Goal: Transaction & Acquisition: Purchase product/service

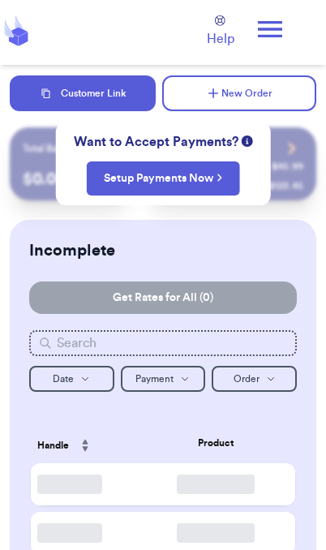
checkbox input "true"
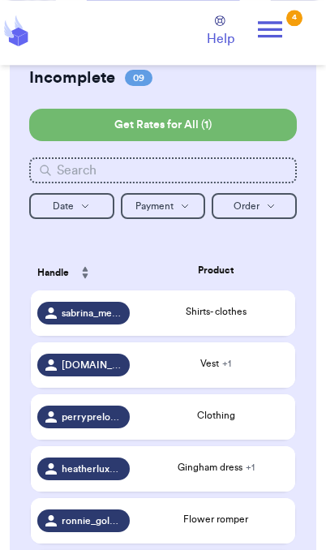
scroll to position [185, 0]
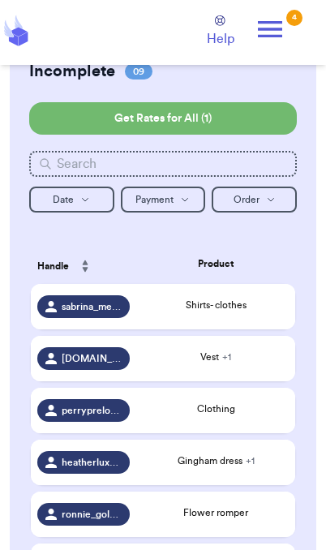
click at [229, 315] on div "Shirts- clothes" at bounding box center [216, 307] width 146 height 18
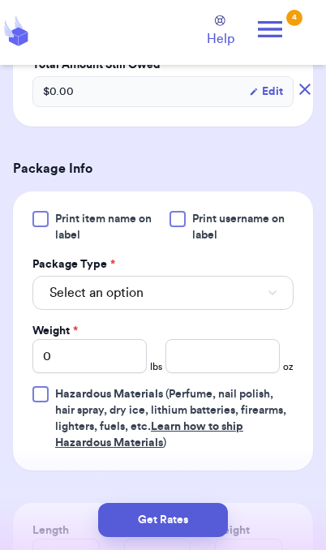
scroll to position [591, 0]
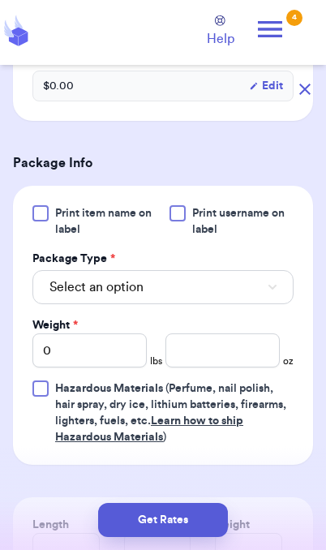
click at [241, 292] on button "Select an option" at bounding box center [162, 287] width 261 height 34
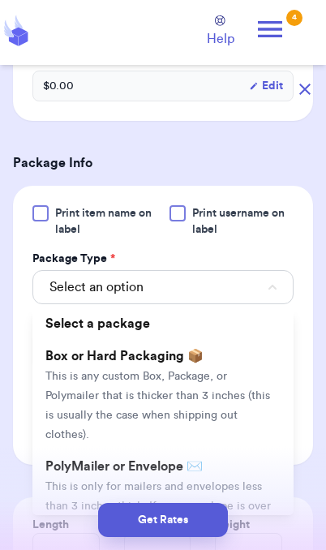
click at [191, 481] on span "This is only for mailers and envelopes less than 3 inches thick. If your envelo…" at bounding box center [157, 516] width 225 height 70
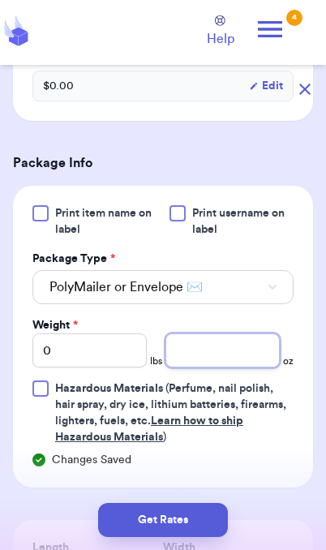
click at [230, 349] on input "number" at bounding box center [222, 350] width 114 height 34
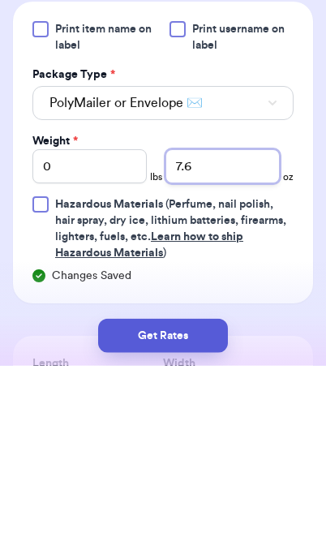
type input "7.6"
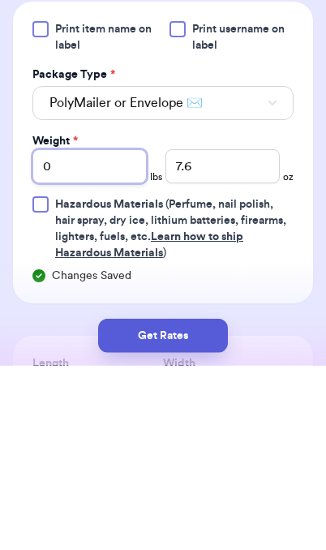
click at [96, 333] on input "0" at bounding box center [89, 350] width 114 height 34
type input "02"
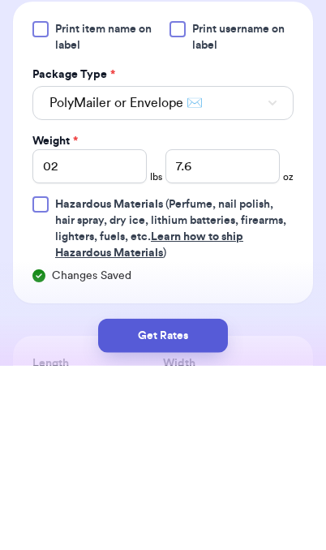
scroll to position [66, 0]
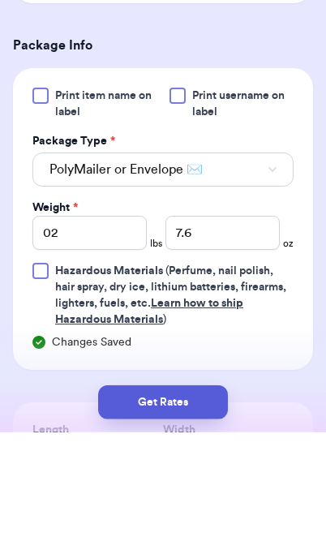
click at [203, 525] on button "Get Rates" at bounding box center [163, 520] width 130 height 34
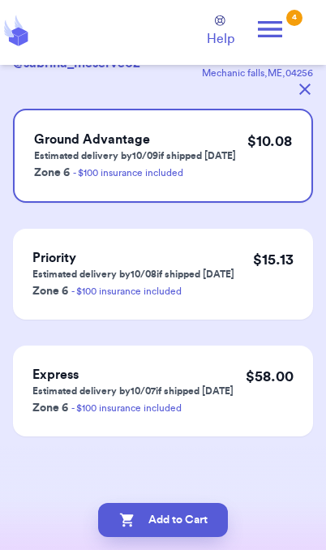
scroll to position [0, 0]
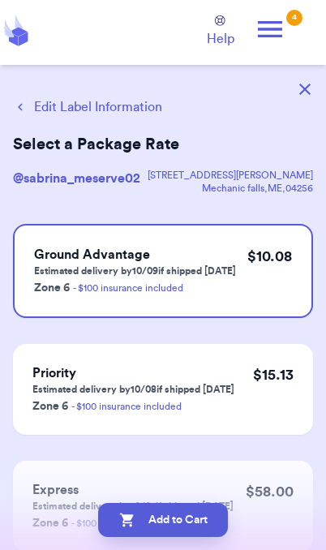
click at [112, 111] on button "Edit Label Information" at bounding box center [87, 106] width 149 height 19
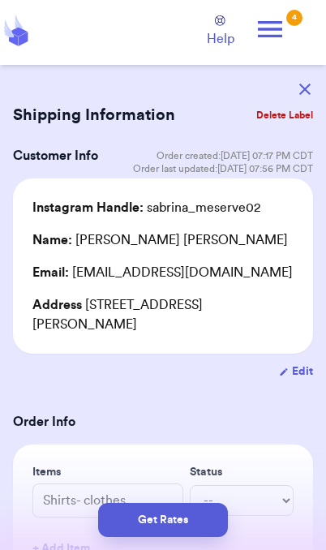
click at [192, 533] on button "Get Rates" at bounding box center [163, 520] width 130 height 34
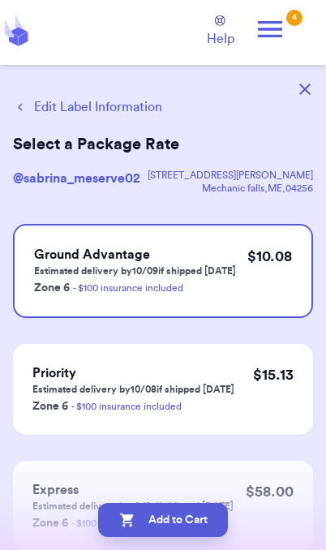
click at [215, 524] on button "Add to Cart" at bounding box center [163, 520] width 130 height 34
checkbox input "true"
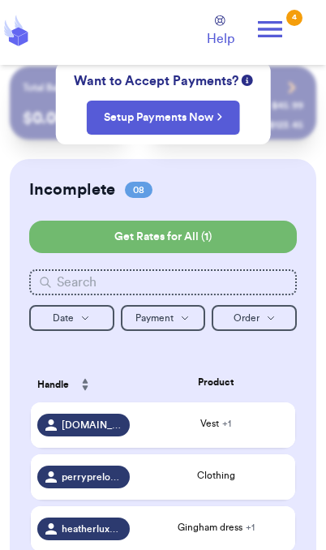
click at [238, 430] on div "Vest + 1" at bounding box center [216, 423] width 146 height 15
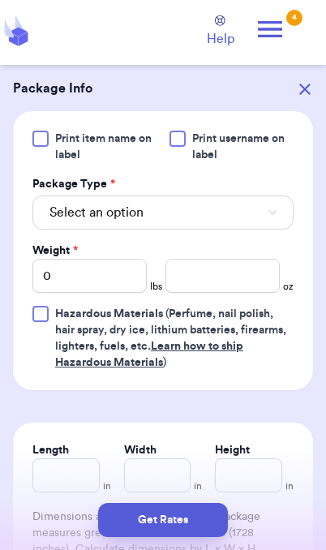
scroll to position [718, 0]
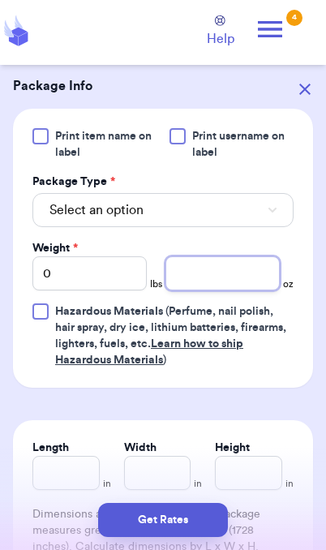
click at [245, 278] on input "number" at bounding box center [222, 273] width 114 height 34
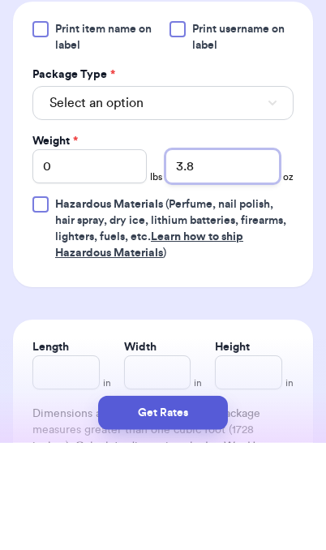
type input "3.8"
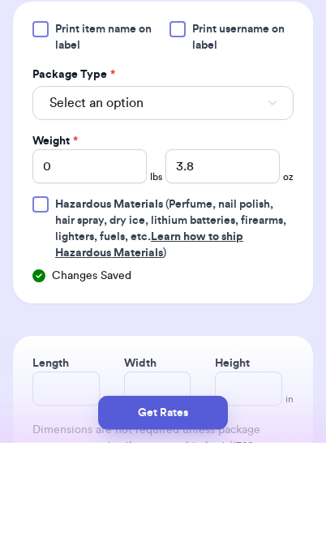
click at [198, 533] on button "Get Rates" at bounding box center [163, 520] width 130 height 34
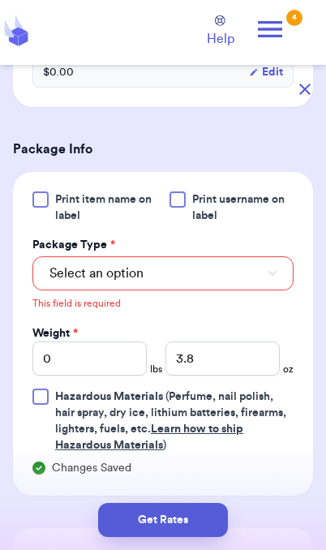
scroll to position [655, 0]
click at [234, 283] on button "Select an option" at bounding box center [162, 273] width 261 height 34
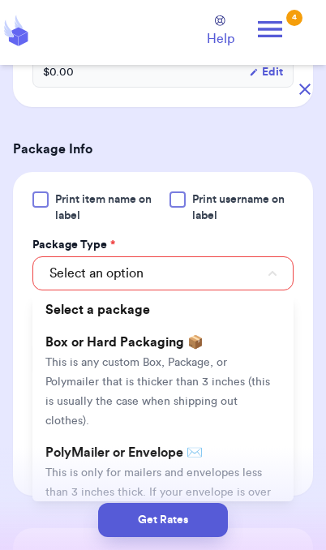
click at [216, 467] on span "This is only for mailers and envelopes less than 3 inches thick. If your envelo…" at bounding box center [157, 502] width 225 height 70
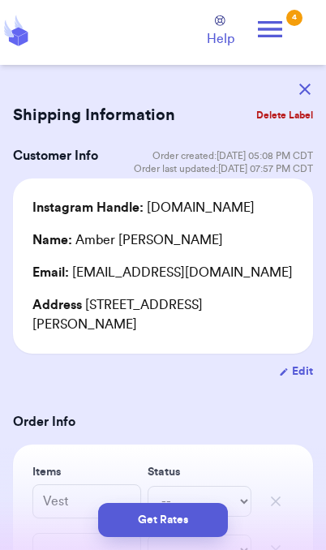
scroll to position [0, 0]
click at [175, 521] on button "Get Rates" at bounding box center [163, 520] width 130 height 34
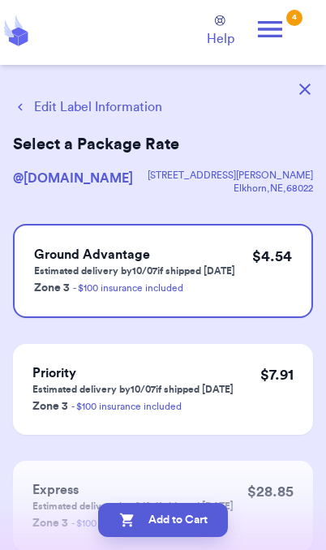
click at [201, 523] on button "Add to Cart" at bounding box center [163, 520] width 130 height 34
checkbox input "true"
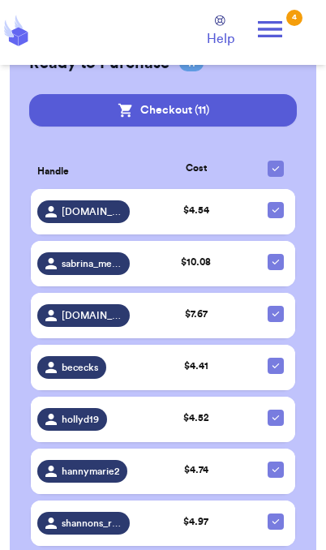
scroll to position [846, 0]
click at [280, 372] on icon at bounding box center [275, 365] width 13 height 13
click at [276, 358] on input "checkbox" at bounding box center [275, 357] width 1 height 1
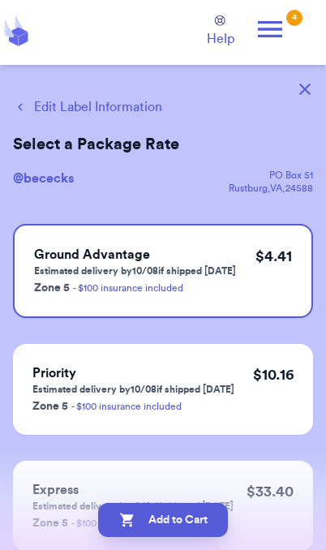
scroll to position [66, 0]
click at [299, 91] on icon "button" at bounding box center [304, 89] width 11 height 11
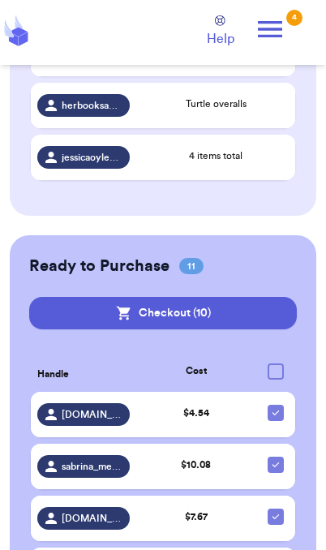
scroll to position [644, 0]
click at [268, 324] on button "Checkout ( 10 )" at bounding box center [163, 313] width 268 height 32
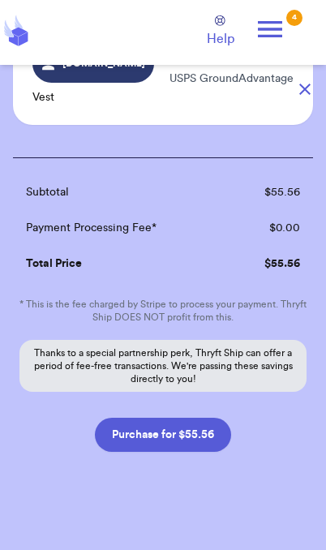
scroll to position [1202, 0]
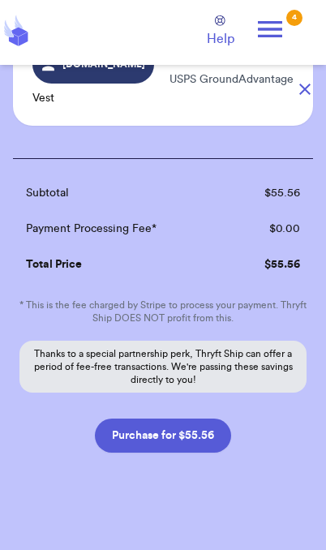
click at [211, 426] on button "Purchase for $55.56" at bounding box center [163, 435] width 136 height 34
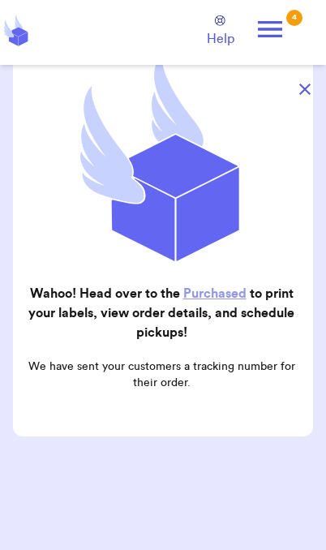
scroll to position [163, 0]
click at [310, 96] on button "button" at bounding box center [305, 89] width 36 height 36
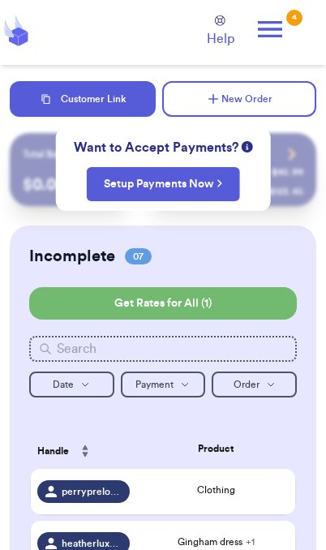
click at [282, 24] on icon at bounding box center [270, 29] width 32 height 32
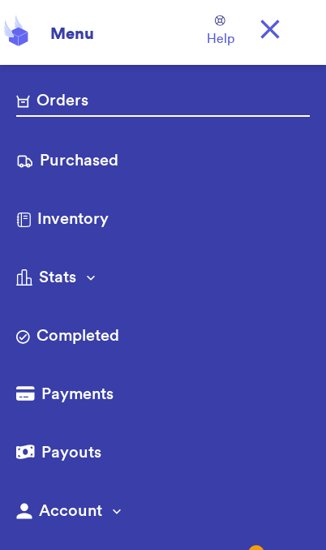
click at [103, 169] on link "Purchased" at bounding box center [162, 162] width 293 height 26
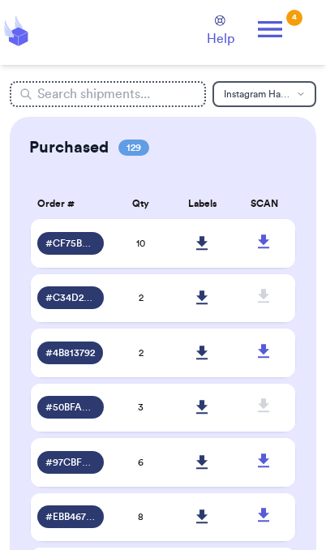
click at [208, 251] on icon at bounding box center [202, 243] width 12 height 15
